Goal: Task Accomplishment & Management: Complete application form

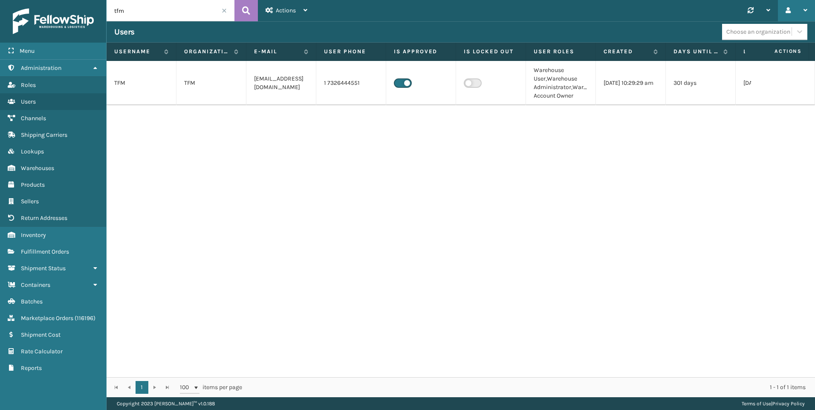
click at [810, 7] on div "Log Out" at bounding box center [796, 10] width 37 height 21
click at [686, 219] on div "TFM TFM [EMAIL_ADDRESS][DOMAIN_NAME] 1 7326444551 Warehouse User,Warehouse Admi…" at bounding box center [461, 219] width 708 height 316
click at [40, 97] on link "Roles Users" at bounding box center [53, 101] width 106 height 17
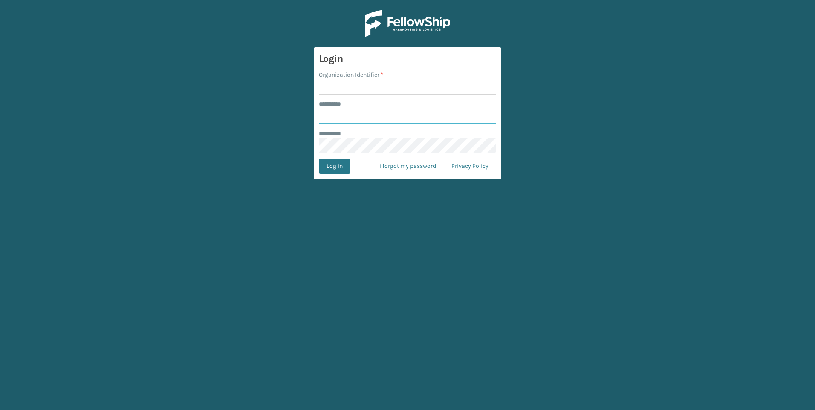
type input "**********"
click at [355, 89] on input "Organization Identifier *" at bounding box center [407, 86] width 177 height 15
type input "SuperAdminOrganization"
click at [326, 172] on button "Log In" at bounding box center [335, 166] width 32 height 15
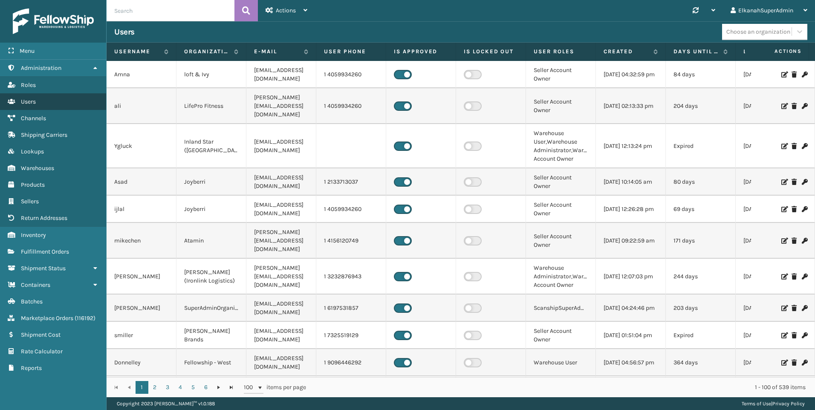
click at [30, 104] on span "Users" at bounding box center [28, 101] width 15 height 7
click at [275, 14] on div "Actions" at bounding box center [286, 10] width 42 height 21
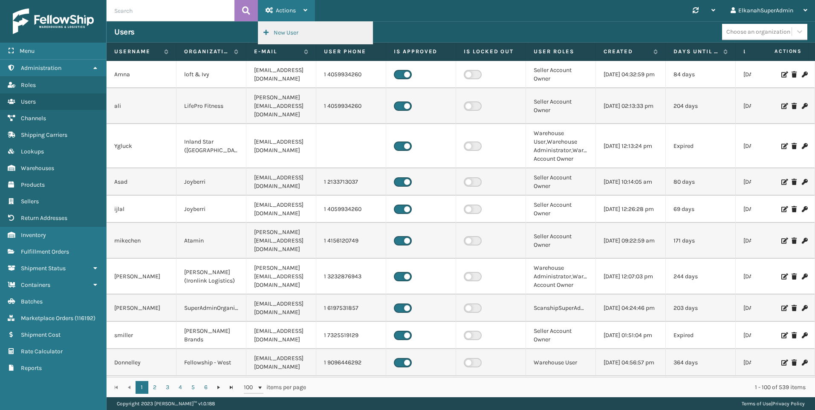
click at [278, 29] on button "New User" at bounding box center [315, 33] width 114 height 22
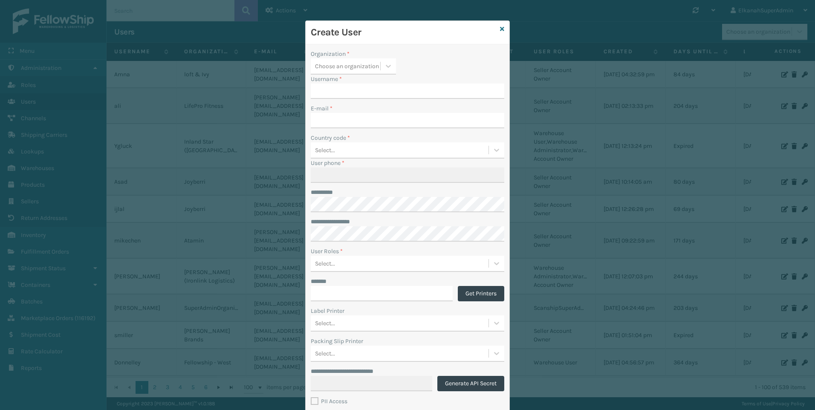
click at [329, 85] on input "Username *" at bounding box center [407, 91] width 193 height 15
type input "MenachemG"
click at [324, 126] on input "E-mail *" at bounding box center [407, 120] width 193 height 15
type input "[EMAIL_ADDRESS][DOMAIN_NAME]"
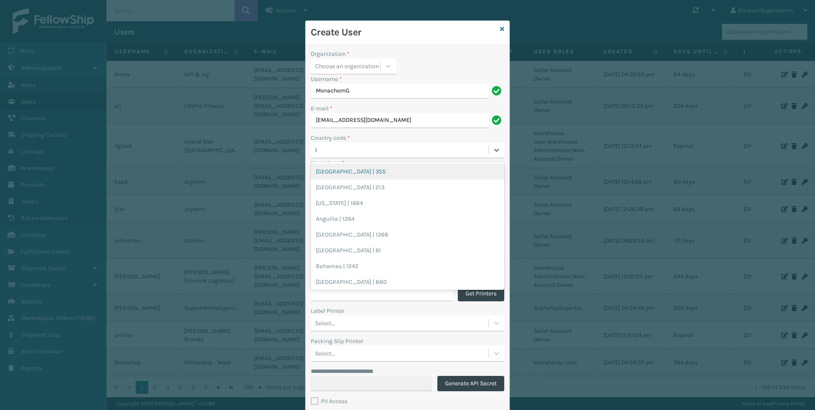
type input "1"
click at [390, 132] on div "**********" at bounding box center [408, 228] width 204 height 368
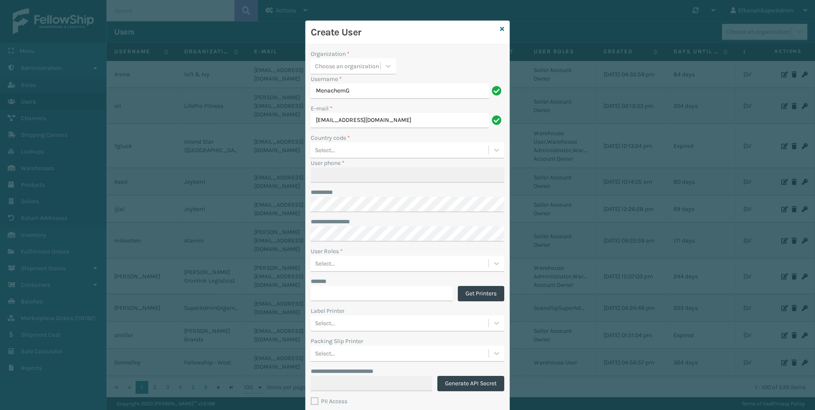
click at [339, 147] on div "Select..." at bounding box center [400, 150] width 178 height 14
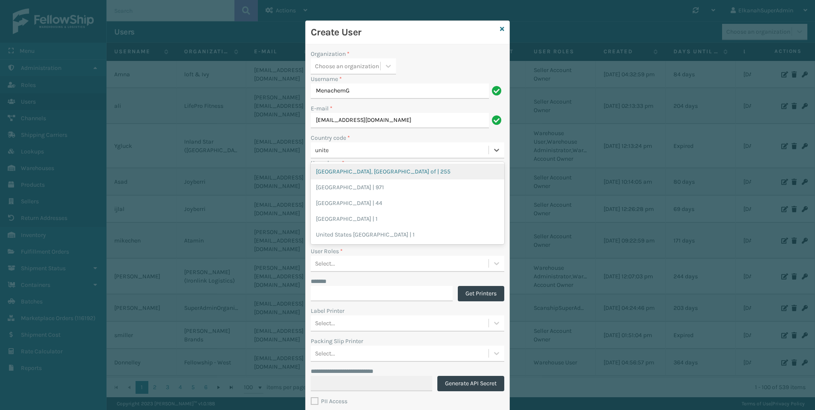
type input "united"
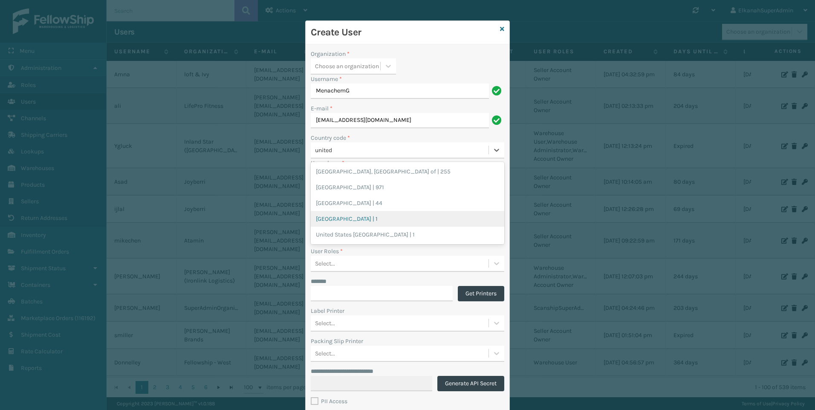
click at [335, 212] on div "[GEOGRAPHIC_DATA] | 1" at bounding box center [407, 219] width 193 height 16
click at [337, 174] on input "User phone *" at bounding box center [407, 174] width 193 height 15
type input "7184834649"
click at [374, 187] on div "**********" at bounding box center [408, 228] width 204 height 368
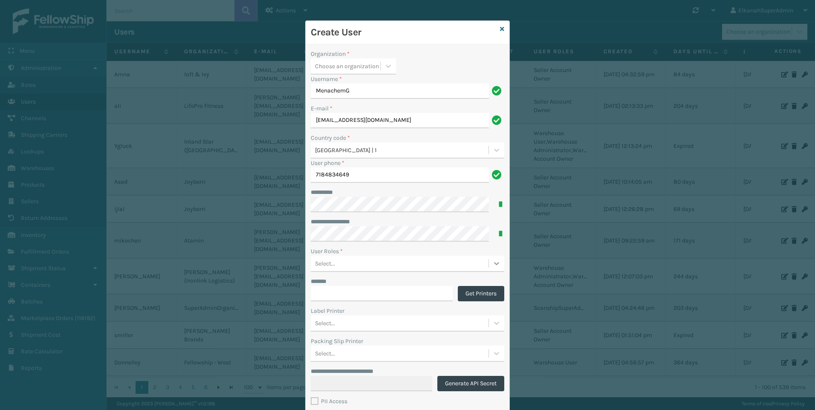
click at [494, 263] on icon at bounding box center [496, 263] width 5 height 3
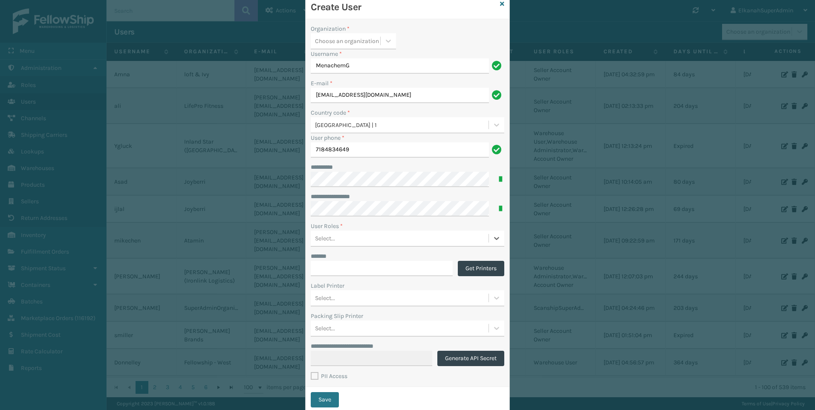
scroll to position [49, 0]
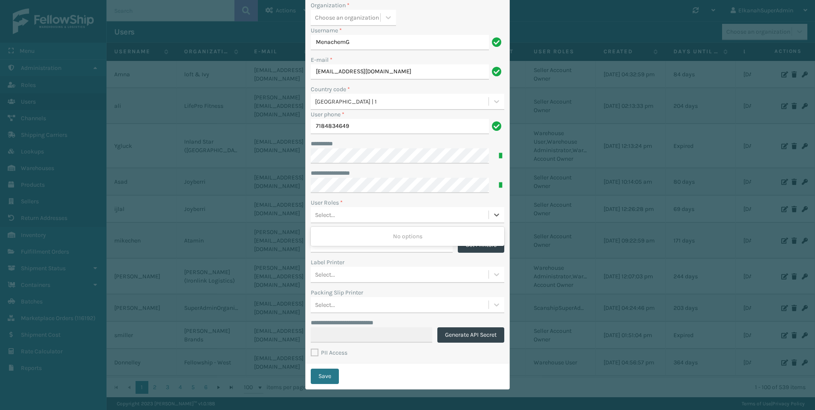
click at [366, 213] on div "Select..." at bounding box center [400, 215] width 178 height 14
click at [387, 210] on div "Select..." at bounding box center [400, 215] width 178 height 14
click at [311, 354] on label "PII Access" at bounding box center [329, 352] width 37 height 7
click at [311, 353] on input "PII Access" at bounding box center [311, 351] width 0 height 6
checkbox input "true"
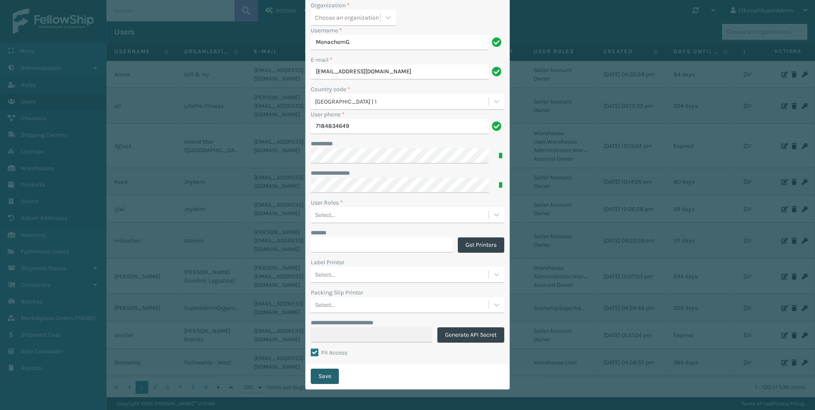
click at [322, 378] on button "Save" at bounding box center [325, 376] width 28 height 15
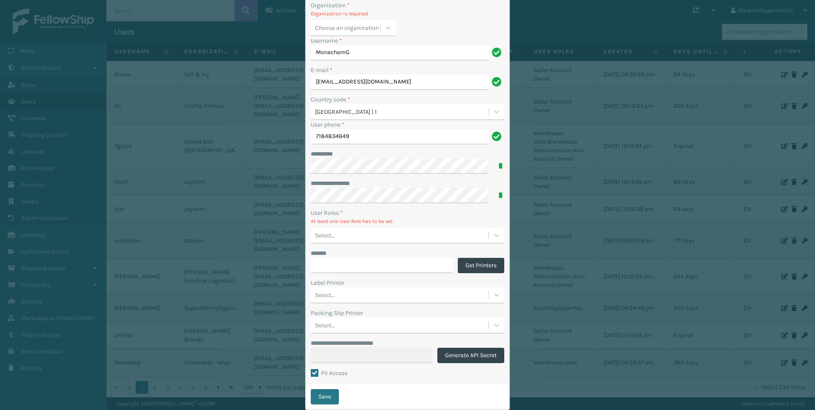
click at [346, 238] on div "Select..." at bounding box center [400, 235] width 178 height 14
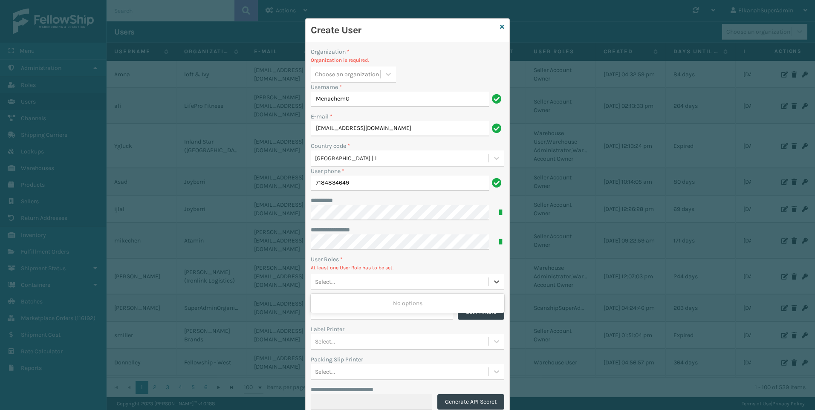
scroll to position [0, 0]
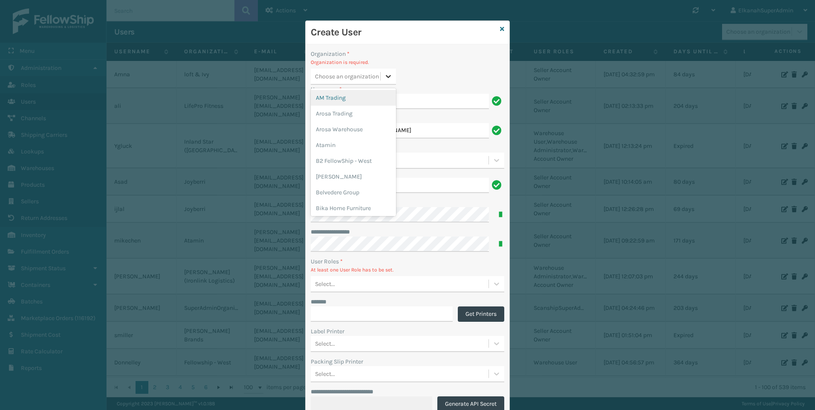
click at [381, 78] on div at bounding box center [388, 76] width 15 height 15
type input "pl"
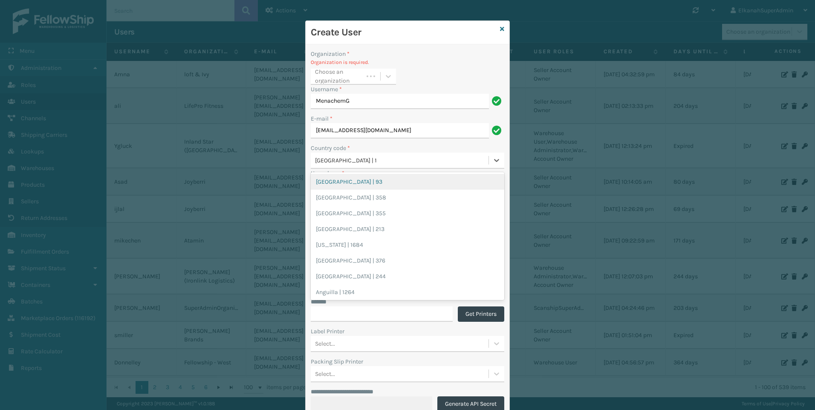
click at [329, 156] on div "[GEOGRAPHIC_DATA] | 1" at bounding box center [402, 160] width 174 height 9
click at [409, 69] on div "Organization * Organization is required. Choose an organization" at bounding box center [407, 66] width 193 height 35
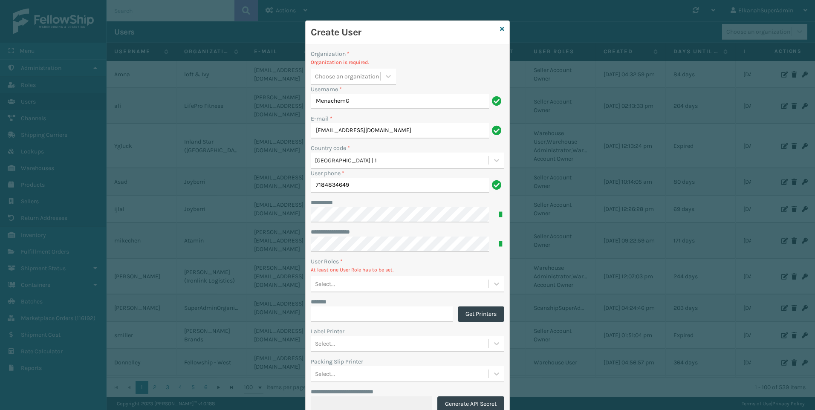
click at [352, 77] on div "Choose an organization" at bounding box center [347, 76] width 64 height 9
click at [337, 118] on div "Plush Collections" at bounding box center [353, 126] width 85 height 16
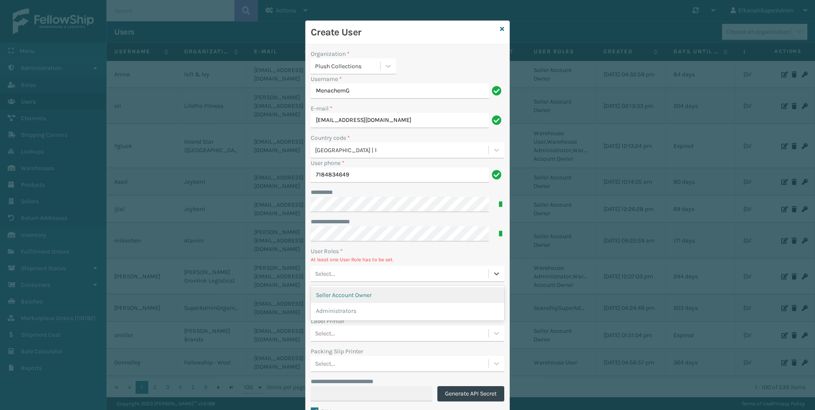
click at [357, 278] on div "Select..." at bounding box center [400, 274] width 178 height 14
click at [346, 297] on div "Seller Account Owner" at bounding box center [407, 295] width 193 height 16
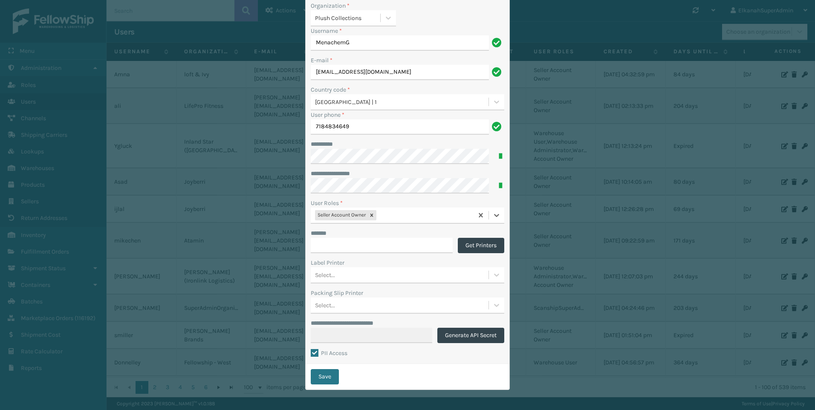
scroll to position [49, 0]
click at [317, 372] on button "Save" at bounding box center [325, 376] width 28 height 15
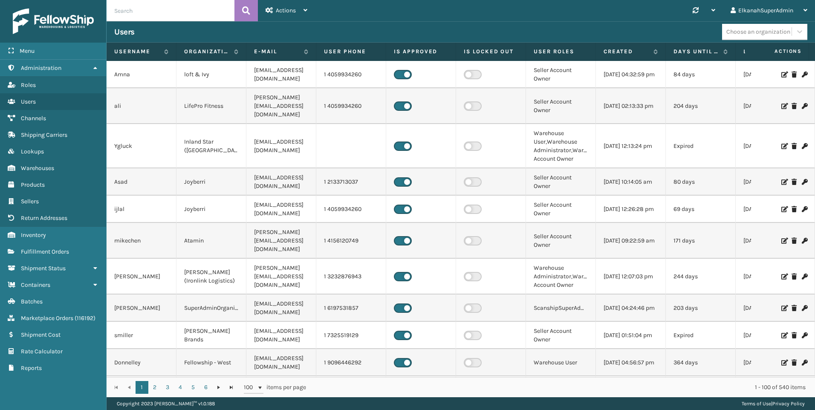
click at [140, 15] on input "text" at bounding box center [171, 10] width 128 height 21
type input "menachemg"
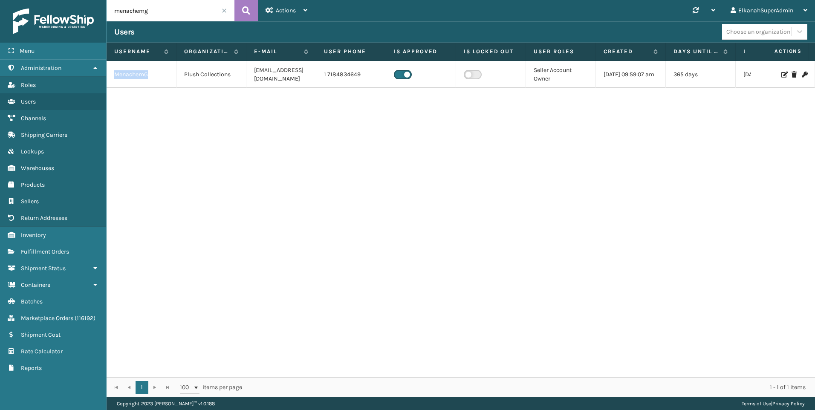
drag, startPoint x: 153, startPoint y: 74, endPoint x: 115, endPoint y: 81, distance: 38.5
click at [115, 81] on td "MenachemG" at bounding box center [142, 74] width 70 height 27
copy td "MenachemG"
